Goal: Task Accomplishment & Management: Manage account settings

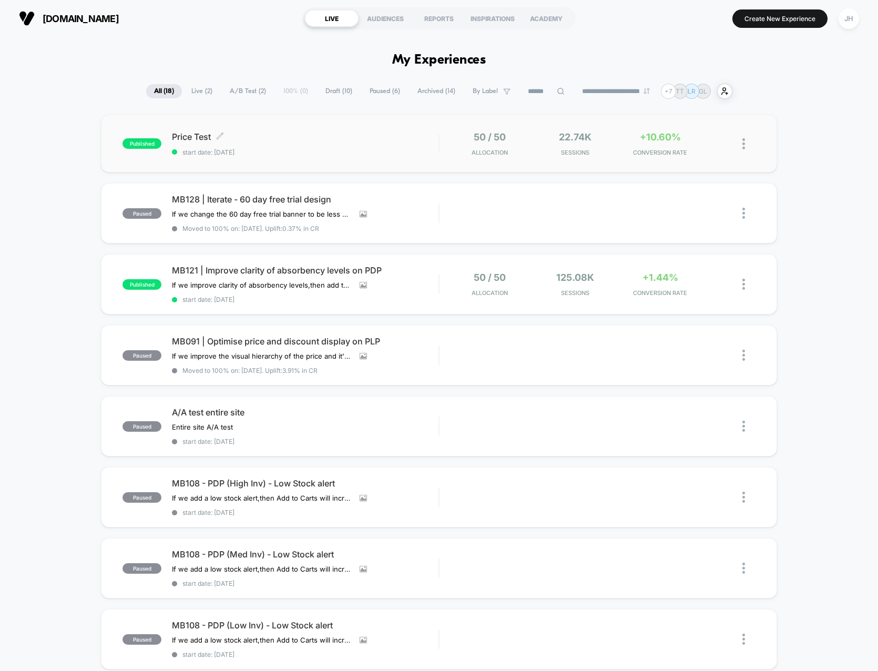
click at [363, 137] on span "Price Test Click to edit experience details" at bounding box center [305, 136] width 267 height 11
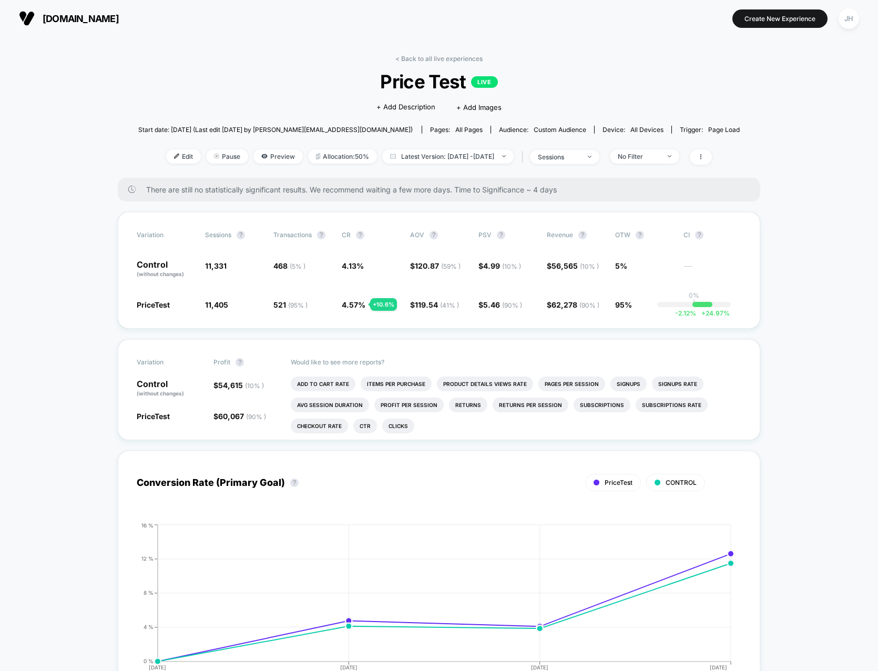
click at [154, 96] on div "< Back to all live experiences Price Test LIVE Click to edit experience details…" at bounding box center [439, 116] width 602 height 123
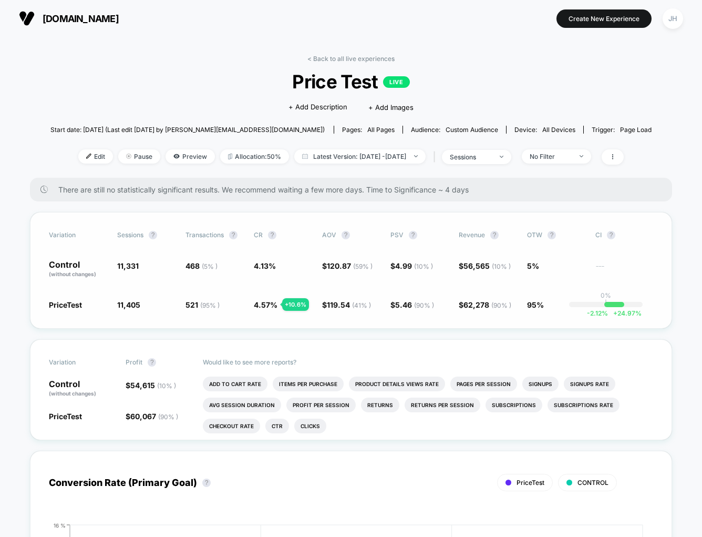
click at [58, 258] on div "Variation Sessions ? Transactions ? CR ? AOV ? PSV ? Revenue ? OTW ? CI ? Contr…" at bounding box center [351, 270] width 642 height 117
drag, startPoint x: 44, startPoint y: 303, endPoint x: 126, endPoint y: 313, distance: 82.1
click at [126, 313] on div "Variation Sessions ? Transactions ? CR ? AOV ? PSV ? Revenue ? OTW ? CI ? Contr…" at bounding box center [351, 270] width 642 height 117
drag, startPoint x: 74, startPoint y: 310, endPoint x: 68, endPoint y: 306, distance: 6.9
click at [65, 306] on div "Variation Sessions ? Transactions ? CR ? AOV ? PSV ? Revenue ? OTW ? CI ? Contr…" at bounding box center [351, 270] width 642 height 117
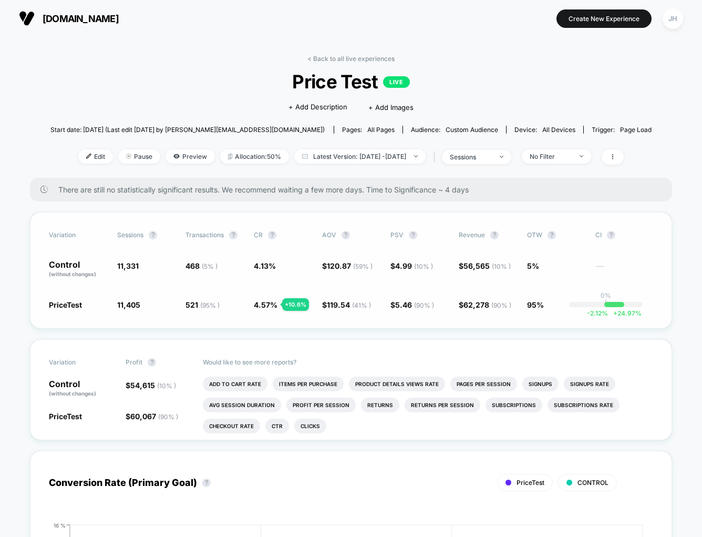
click at [116, 305] on div "PriceTest 11,405 + 0.65 % 521 ( 95 % ) + 10.6 % 4.57 % + 10.6 % $ 119.54 ( 41 %…" at bounding box center [351, 304] width 605 height 11
click at [545, 305] on span "95%" at bounding box center [556, 304] width 58 height 11
drag, startPoint x: 543, startPoint y: 305, endPoint x: 521, endPoint y: 306, distance: 21.1
click at [521, 306] on div "PriceTest 11,405 + 0.65 % 521 ( 95 % ) + 10.6 % 4.57 % + 10.6 % $ 119.54 ( 41 %…" at bounding box center [351, 304] width 605 height 11
drag, startPoint x: 228, startPoint y: 302, endPoint x: 254, endPoint y: 304, distance: 26.9
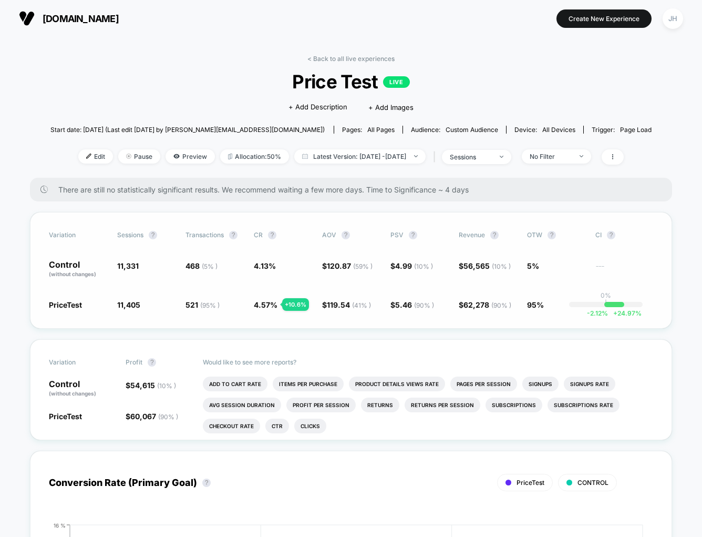
click at [228, 302] on span "521 ( 95 % ) + 10.6 %" at bounding box center [215, 304] width 58 height 11
drag, startPoint x: 254, startPoint y: 305, endPoint x: 273, endPoint y: 300, distance: 19.5
click at [273, 300] on span "4.57 %" at bounding box center [266, 304] width 24 height 9
drag, startPoint x: 479, startPoint y: 187, endPoint x: 383, endPoint y: 192, distance: 96.8
click at [383, 192] on span "There are still no statistically significant results. We recommend waiting a fe…" at bounding box center [354, 189] width 593 height 9
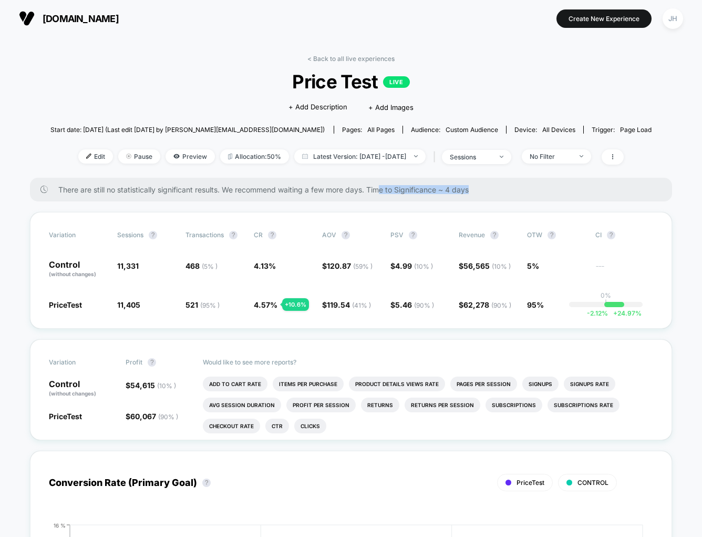
click at [383, 192] on span "There are still no statistically significant results. We recommend waiting a fe…" at bounding box center [354, 189] width 593 height 9
click at [511, 156] on span "sessions" at bounding box center [476, 157] width 69 height 14
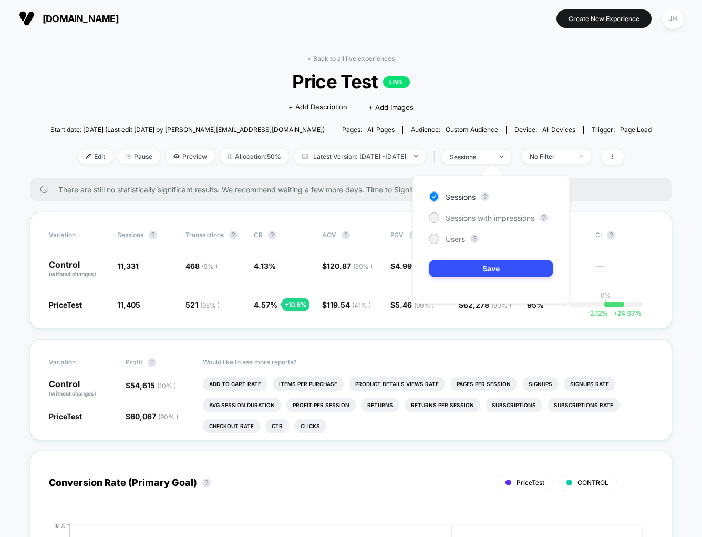
click at [519, 111] on div "Click to edit experience details + Add Description + Add Images" at bounding box center [351, 107] width 361 height 28
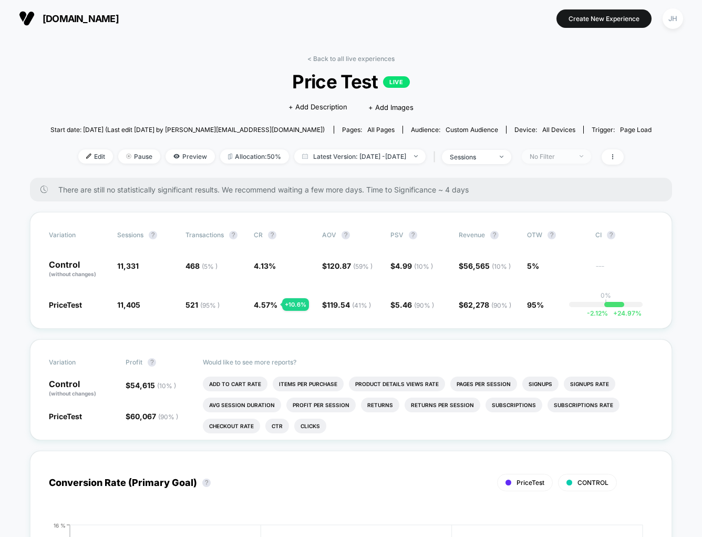
click at [591, 159] on span "No Filter" at bounding box center [556, 156] width 69 height 14
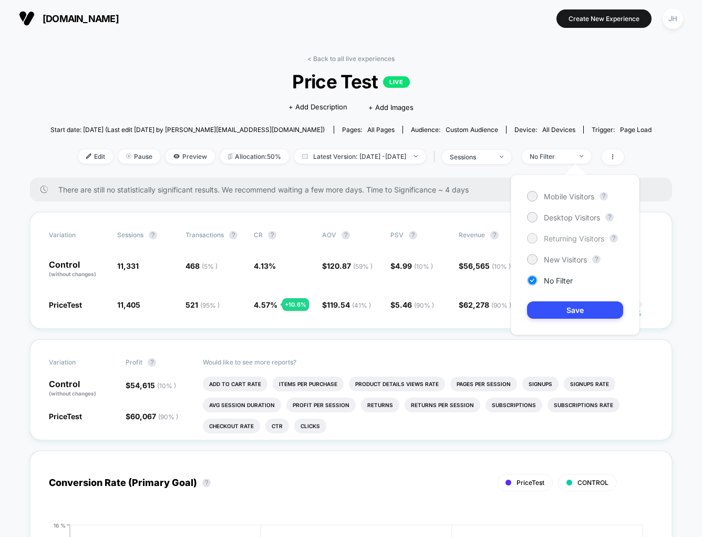
click at [551, 238] on span "Returning Visitors" at bounding box center [574, 238] width 60 height 9
click at [560, 309] on button "Save" at bounding box center [575, 309] width 96 height 17
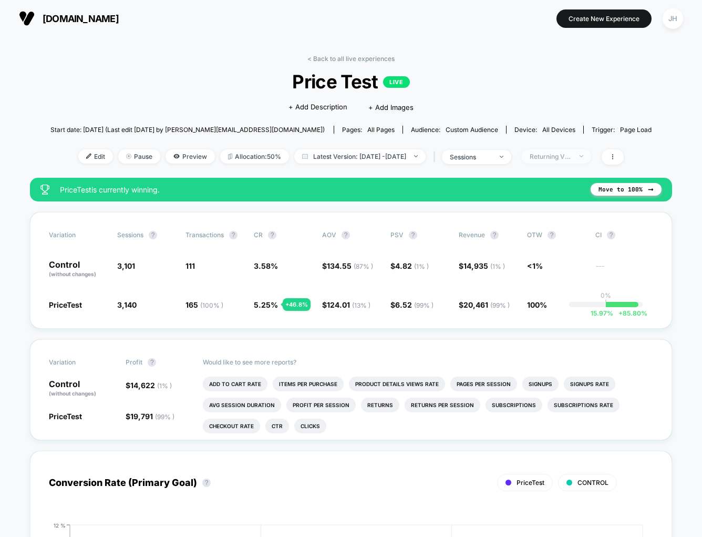
click at [591, 158] on span "Returning Visitors" at bounding box center [556, 156] width 69 height 14
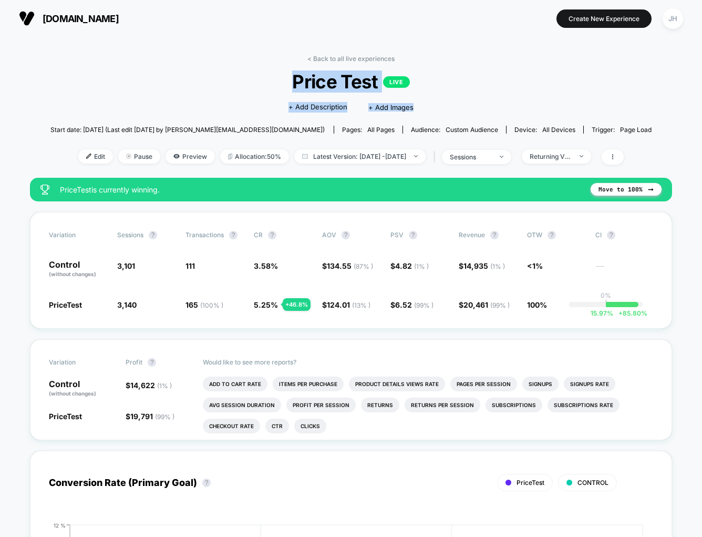
drag, startPoint x: 287, startPoint y: 78, endPoint x: 416, endPoint y: 94, distance: 130.3
click at [416, 94] on div "< Back to all live experiences Price Test LIVE Click to edit experience details…" at bounding box center [351, 116] width 602 height 123
click at [263, 84] on span "Price Test LIVE" at bounding box center [350, 81] width 541 height 22
drag, startPoint x: 322, startPoint y: 306, endPoint x: 345, endPoint y: 308, distance: 23.2
click at [351, 305] on div "PriceTest 3,140 + 1.3 % 165 ( 100 % ) + 46.8 % 5.25 % + 46.8 % $ 124.01 ( 13 % …" at bounding box center [351, 304] width 605 height 11
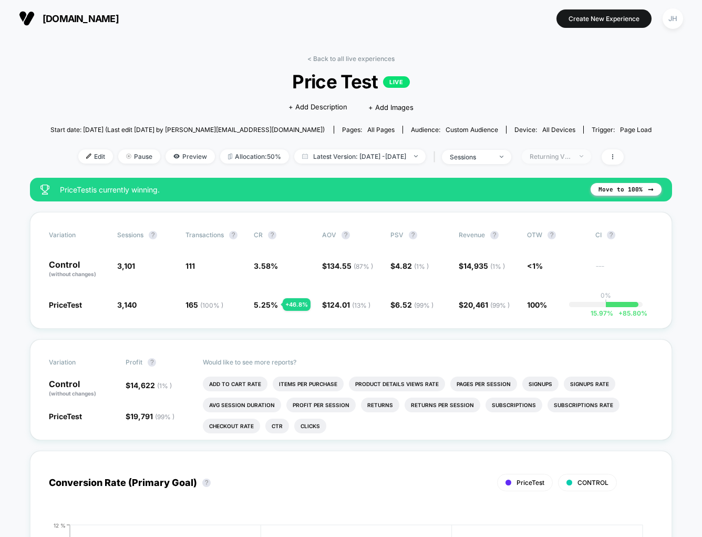
click at [591, 158] on span "Returning Visitors" at bounding box center [556, 156] width 69 height 14
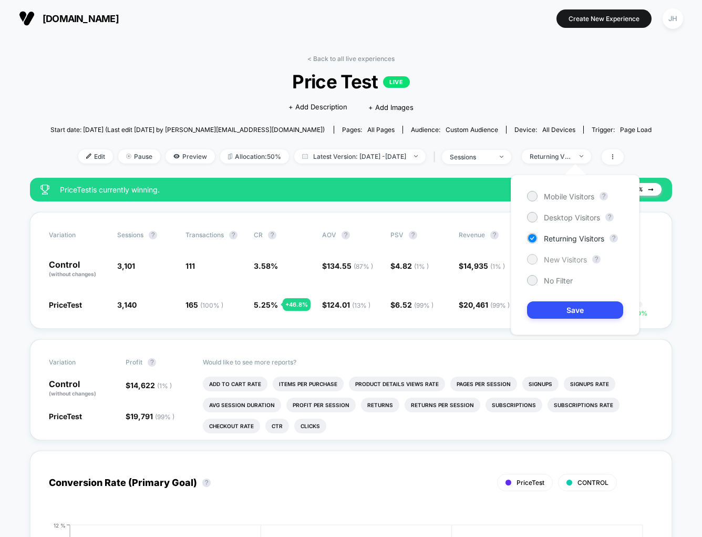
click at [533, 261] on div at bounding box center [532, 259] width 8 height 8
click at [566, 313] on button "Save" at bounding box center [575, 309] width 96 height 17
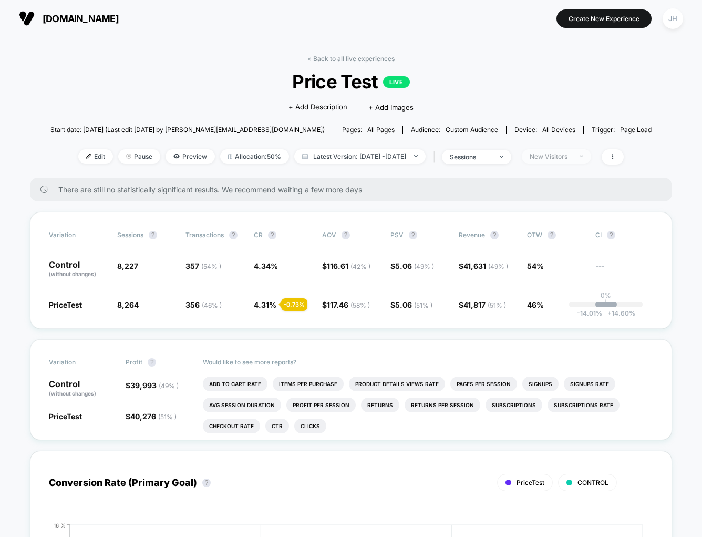
click at [591, 160] on span "New Visitors" at bounding box center [556, 156] width 69 height 14
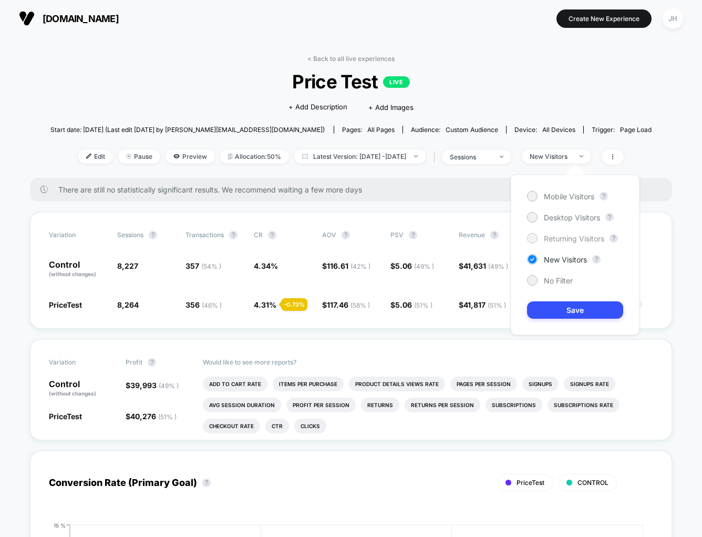
click at [544, 241] on span "Returning Visitors" at bounding box center [574, 238] width 60 height 9
click at [537, 245] on div "Mobile Visitors ? Desktop Visitors ? Returning Visitors ? New Visitors ? No Fil…" at bounding box center [575, 255] width 129 height 160
click at [536, 243] on div "Mobile Visitors ? Desktop Visitors ? Returning Visitors ? New Visitors ? No Fil…" at bounding box center [575, 255] width 129 height 160
click at [530, 240] on icon at bounding box center [532, 238] width 8 height 11
click at [572, 312] on button "Save" at bounding box center [575, 309] width 96 height 17
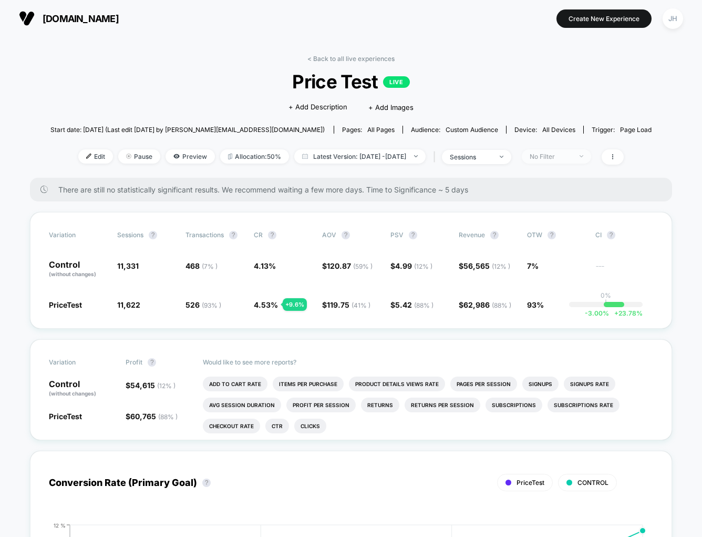
click at [572, 156] on div "No Filter" at bounding box center [551, 156] width 42 height 8
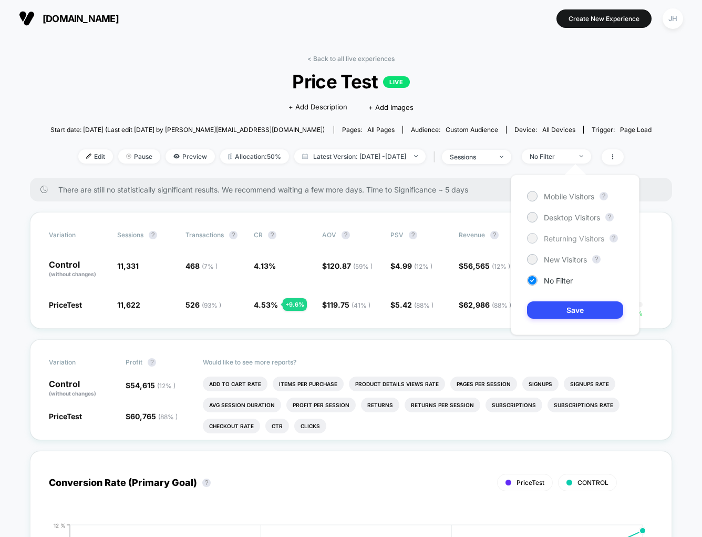
click at [534, 236] on div at bounding box center [532, 238] width 8 height 8
click at [566, 310] on button "Save" at bounding box center [575, 309] width 96 height 17
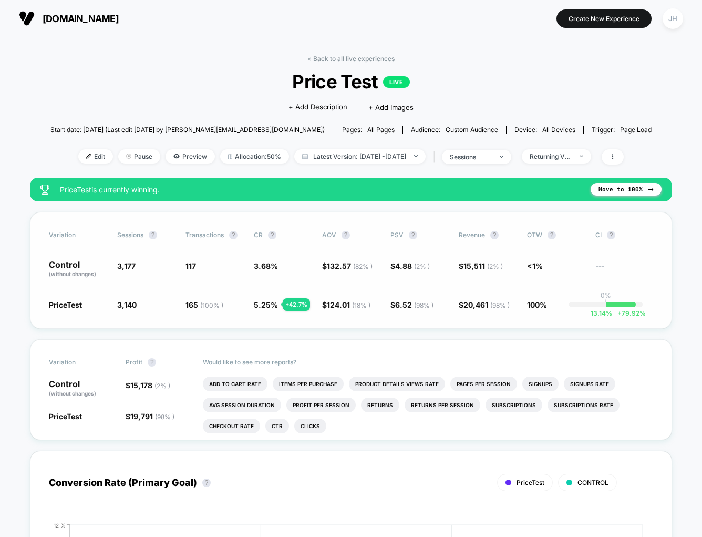
click at [260, 306] on span "5.25 %" at bounding box center [266, 304] width 24 height 9
drag, startPoint x: 248, startPoint y: 311, endPoint x: 298, endPoint y: 308, distance: 50.6
click at [298, 308] on div "Variation Sessions ? Transactions ? CR ? AOV ? PSV ? Revenue ? OTW ? CI ? Contr…" at bounding box center [351, 270] width 642 height 117
click at [572, 158] on div "Returning Visitors" at bounding box center [551, 156] width 42 height 8
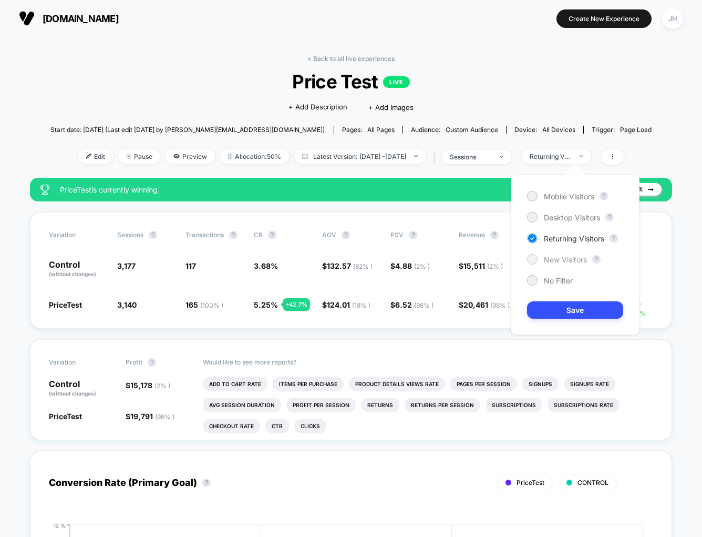
click at [528, 267] on div "Mobile Visitors ? Desktop Visitors ? Returning Visitors ? New Visitors ? No Fil…" at bounding box center [575, 255] width 129 height 160
click at [531, 261] on div at bounding box center [532, 259] width 8 height 8
click at [558, 313] on button "Save" at bounding box center [575, 309] width 96 height 17
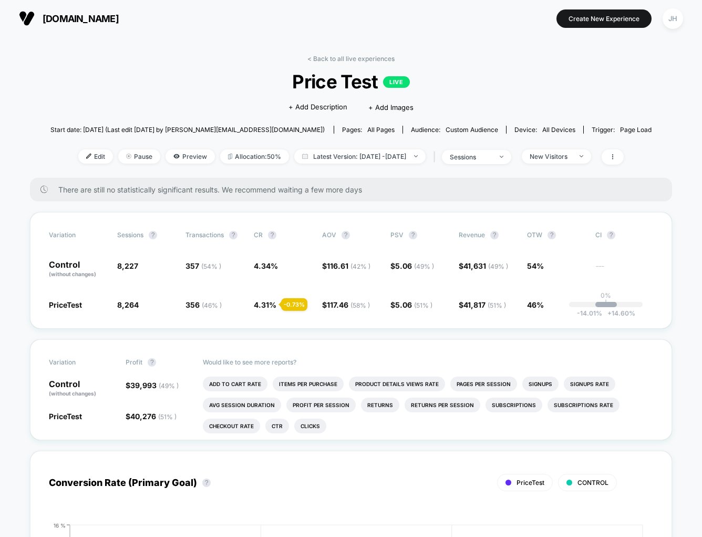
click at [321, 189] on span "There are still no statistically significant results. We recommend waiting a fe…" at bounding box center [354, 189] width 593 height 9
click at [227, 121] on span "Start date: [DATE] (Last edit [DATE] by [PERSON_NAME][EMAIL_ADDRESS][DOMAIN_NAM…" at bounding box center [187, 129] width 274 height 18
